Goal: Transaction & Acquisition: Subscribe to service/newsletter

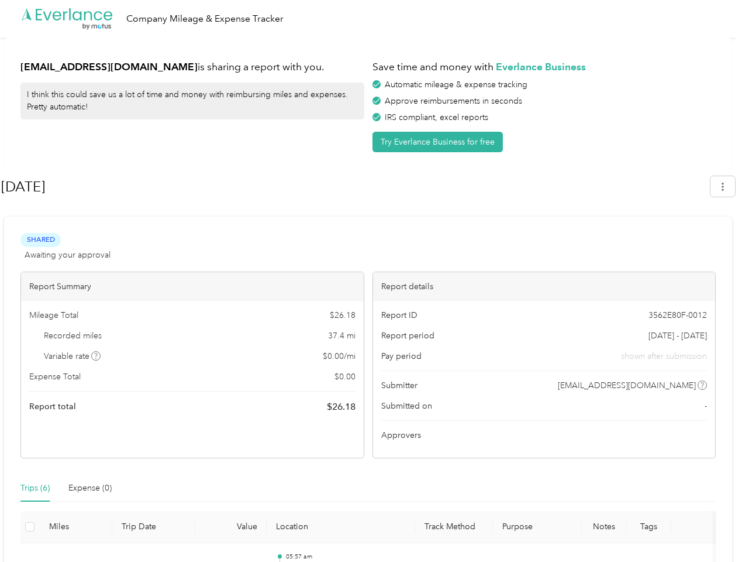
click at [373, 281] on div "Report details" at bounding box center [544, 286] width 343 height 29
click at [371, 19] on div ".cls-1 { fill: #00adee; } .cls-2 { fill: #fff; } .cls-3 { fill: #707372; } .cls…" at bounding box center [368, 18] width 737 height 37
click at [440, 142] on button "Try Everlance Business for free" at bounding box center [438, 142] width 130 height 20
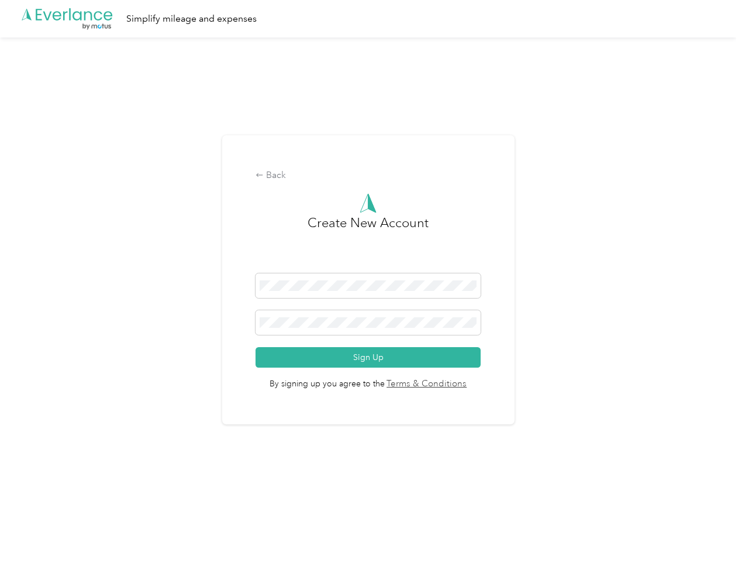
click at [729, 186] on div "Back Create New Account Sign Up By signing up you agree to the Terms & Conditio…" at bounding box center [368, 284] width 737 height 494
click at [97, 356] on div "Back Create New Account Sign Up By signing up you agree to the Terms & Conditio…" at bounding box center [368, 284] width 737 height 494
click at [461, 385] on link "Terms & Conditions" at bounding box center [426, 383] width 82 height 13
click at [35, 488] on div "Back Create New Account Sign Up By signing up you agree to the Terms & Conditio…" at bounding box center [368, 284] width 737 height 494
click at [90, 488] on div "Back Create New Account Sign Up By signing up you agree to the Terms & Conditio…" at bounding box center [368, 284] width 737 height 494
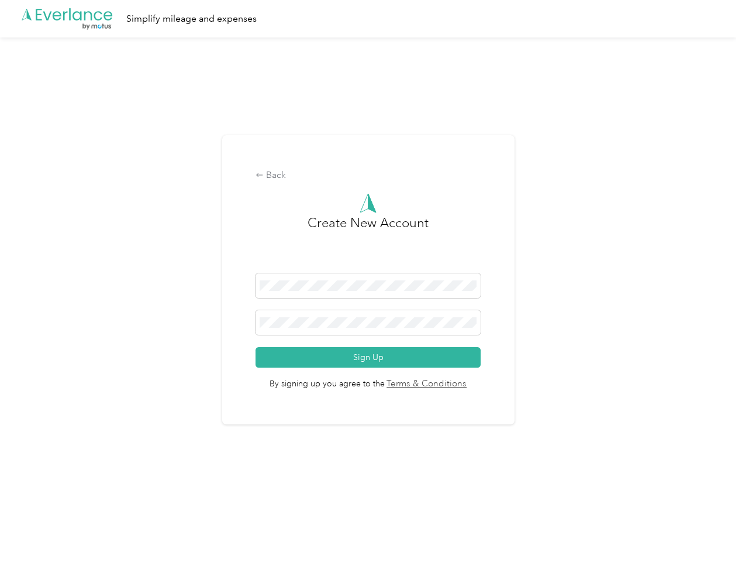
click at [30, 526] on div "Back Create New Account Sign Up By signing up you agree to the Terms & Conditio…" at bounding box center [368, 284] width 737 height 494
